Goal: Task Accomplishment & Management: Use online tool/utility

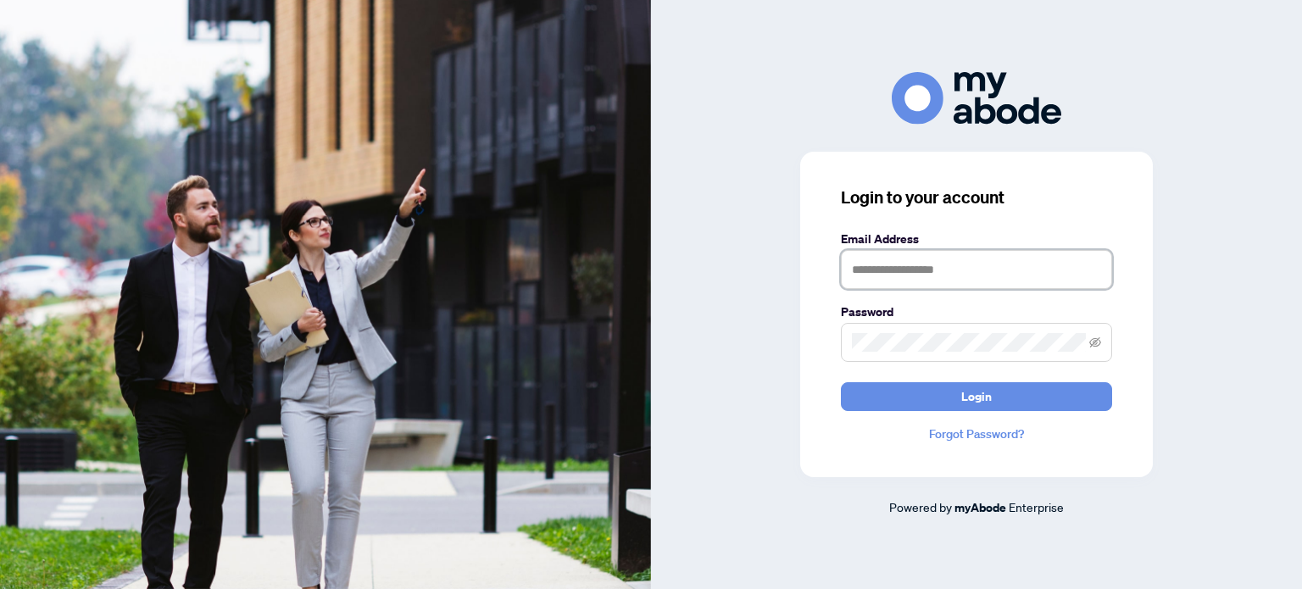
click at [889, 270] on input "text" at bounding box center [976, 269] width 271 height 39
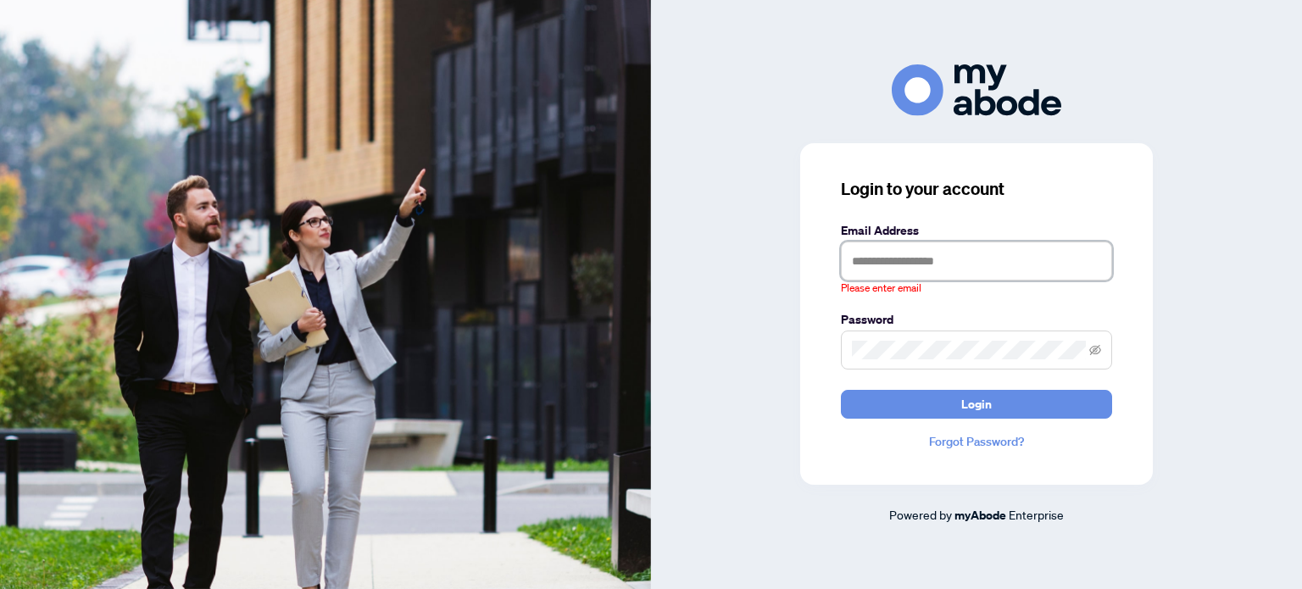
type input "**********"
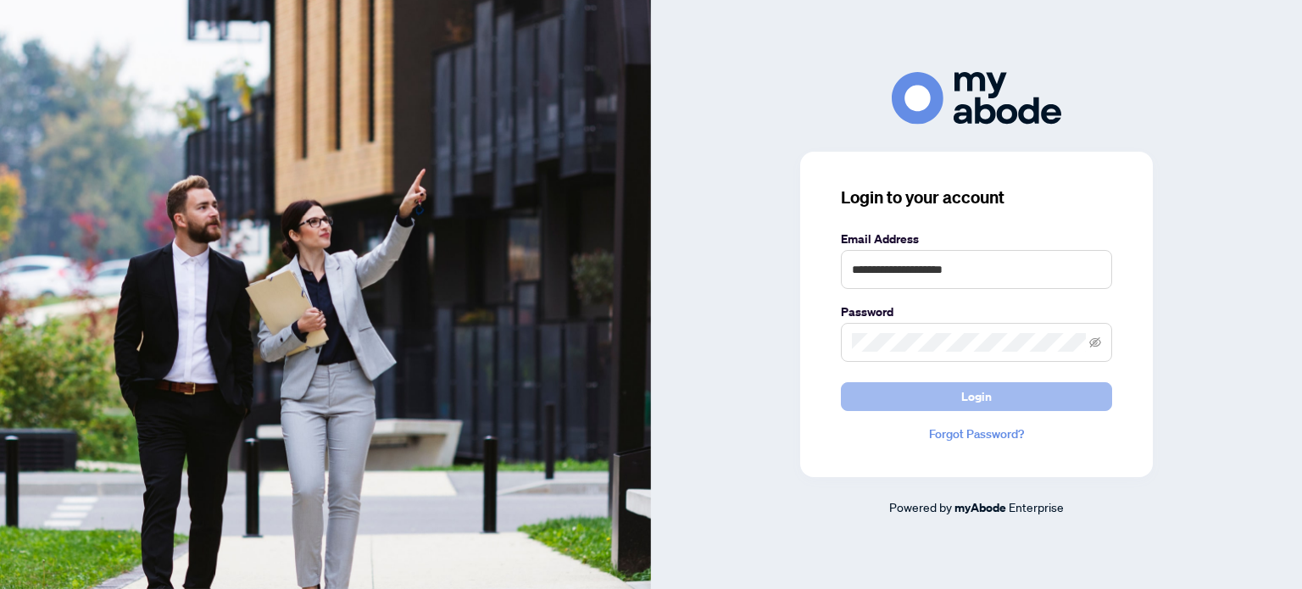
click at [972, 395] on span "Login" at bounding box center [977, 396] width 31 height 27
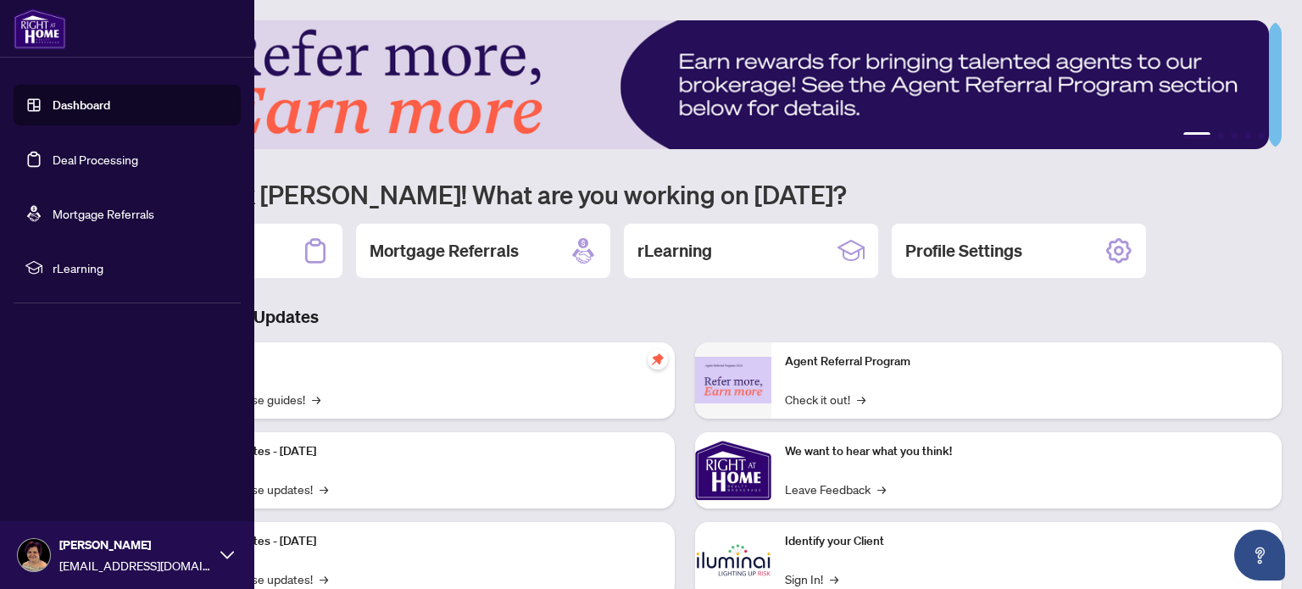
click at [93, 161] on link "Deal Processing" at bounding box center [96, 159] width 86 height 15
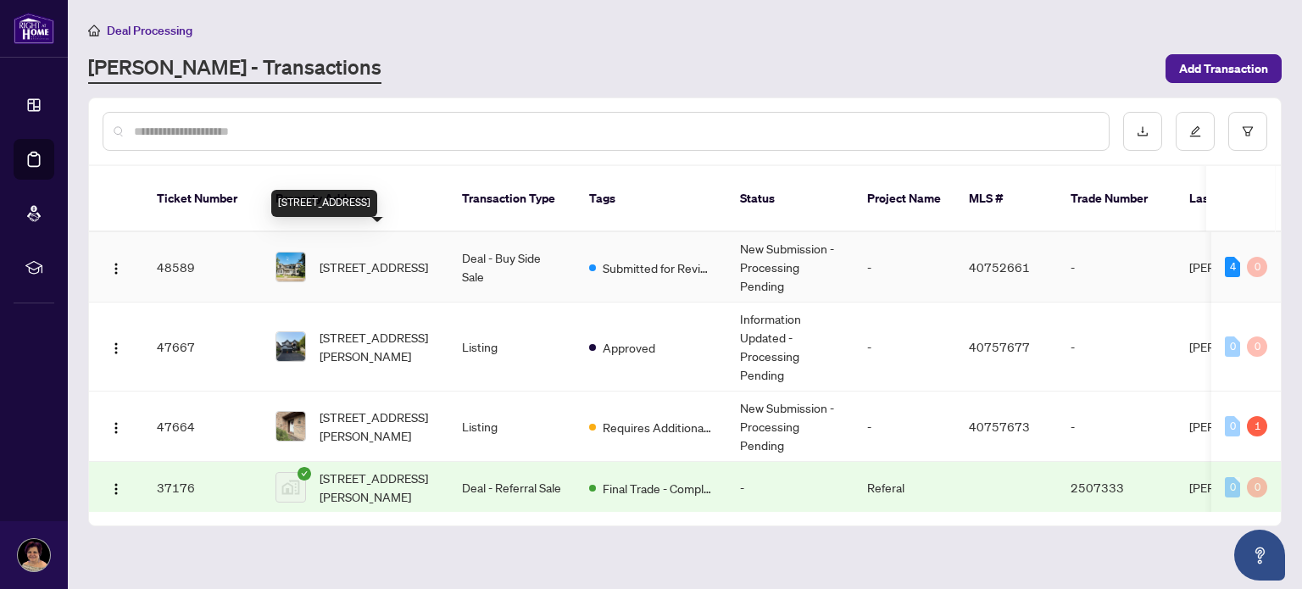
click at [353, 258] on span "[STREET_ADDRESS]" at bounding box center [374, 267] width 109 height 19
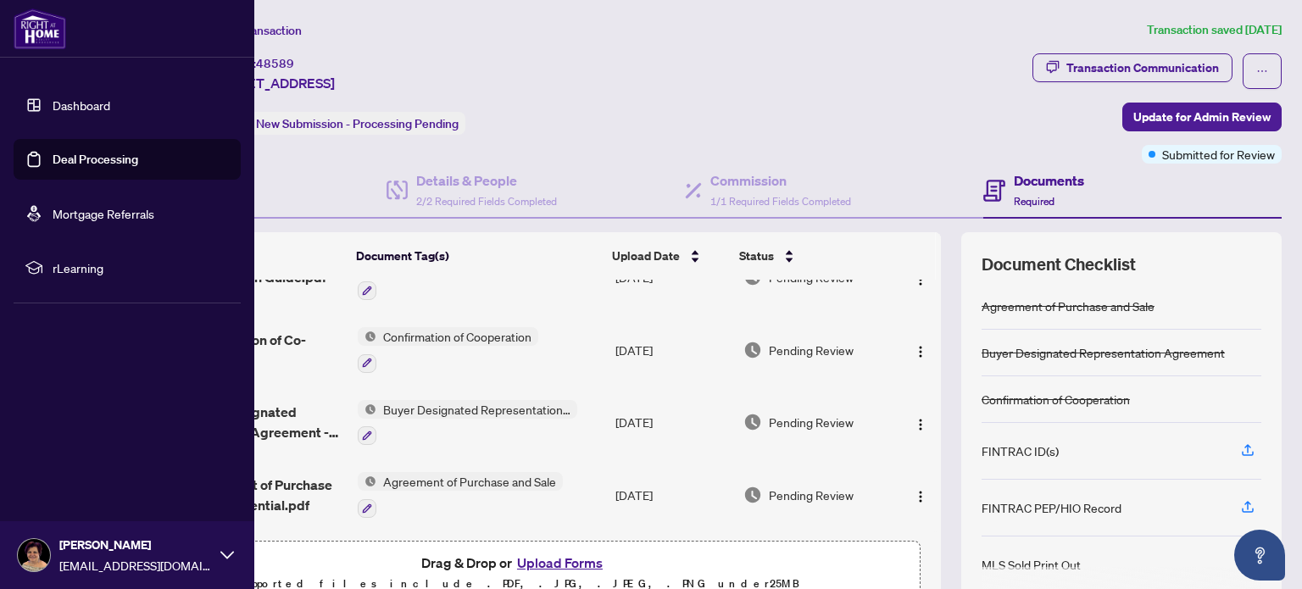
click at [85, 106] on link "Dashboard" at bounding box center [82, 105] width 58 height 15
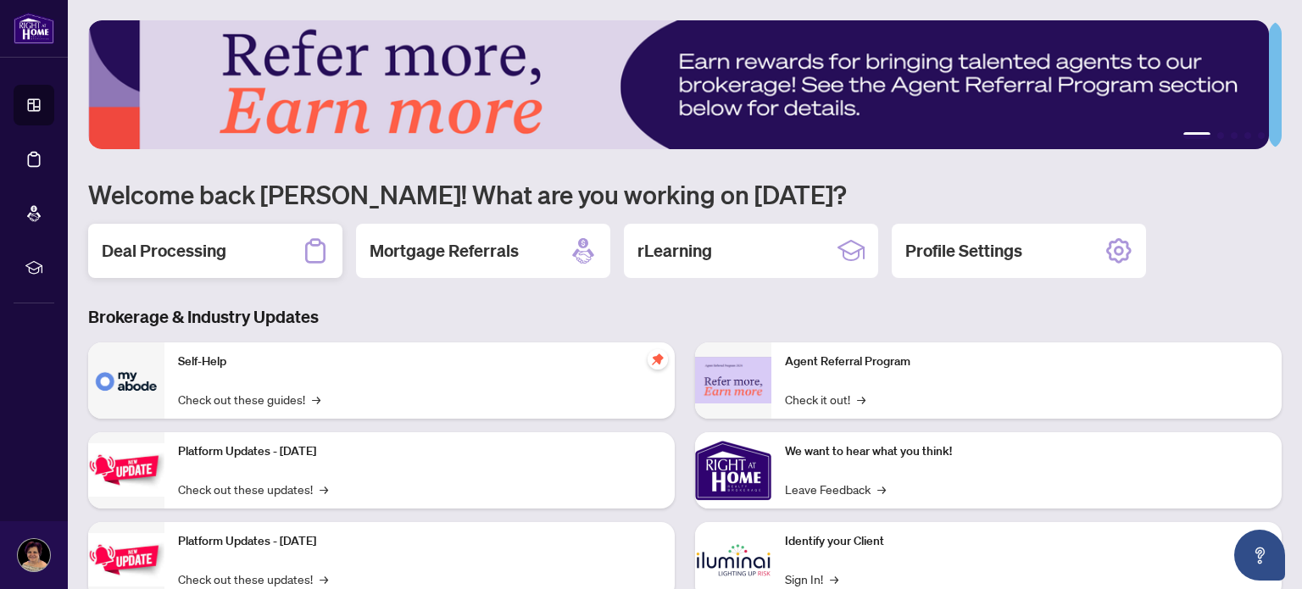
click at [193, 250] on h2 "Deal Processing" at bounding box center [164, 251] width 125 height 24
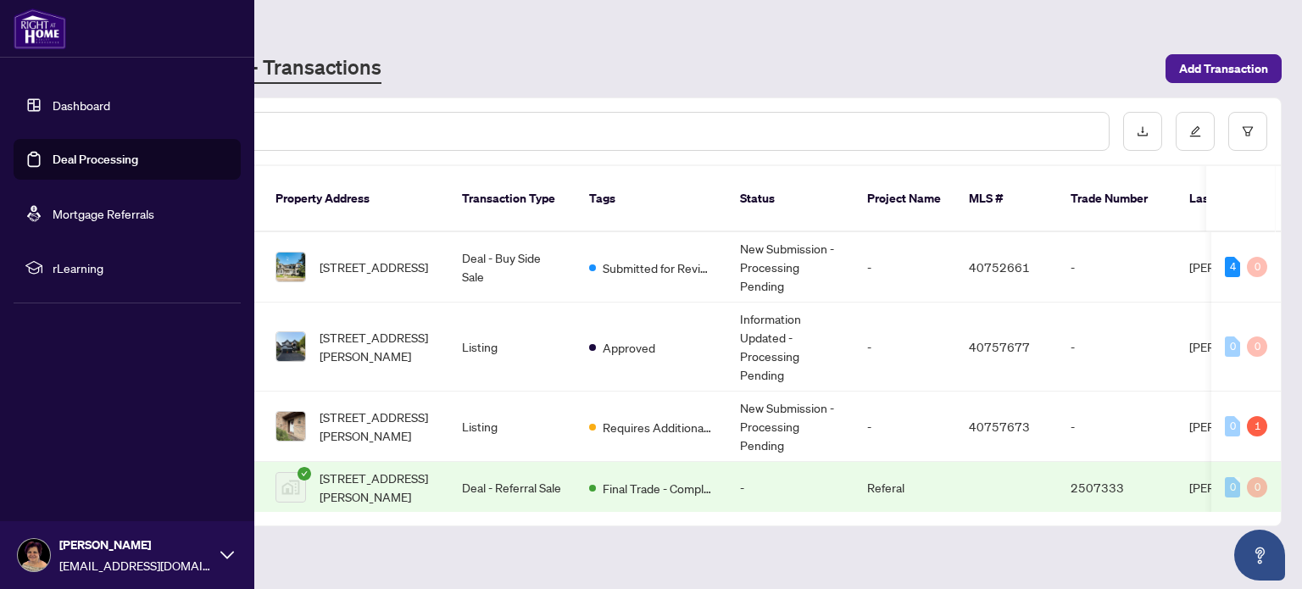
click at [41, 32] on img at bounding box center [40, 28] width 53 height 41
